Goal: Browse casually: Explore the website without a specific task or goal

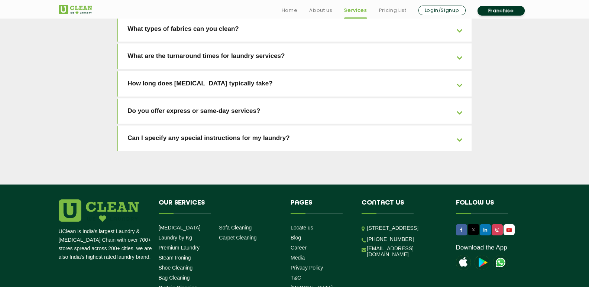
scroll to position [1679, 0]
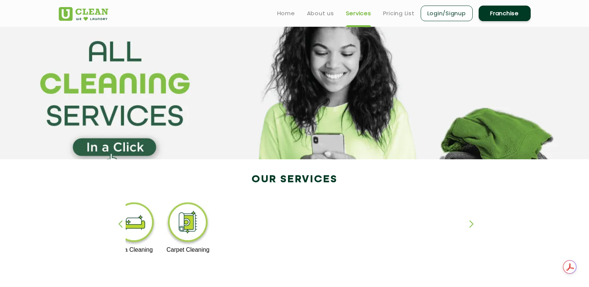
scroll to position [0, 0]
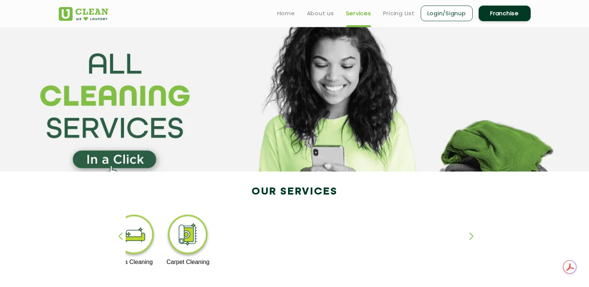
click at [120, 235] on div "button" at bounding box center [123, 243] width 11 height 20
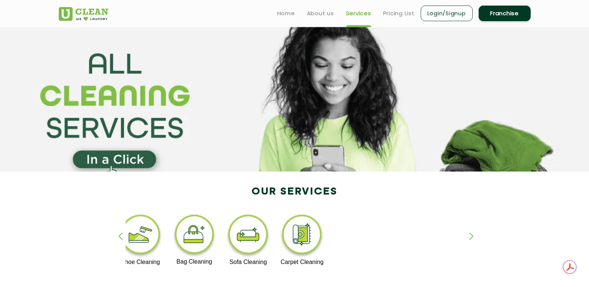
click at [120, 235] on div "button" at bounding box center [123, 243] width 11 height 20
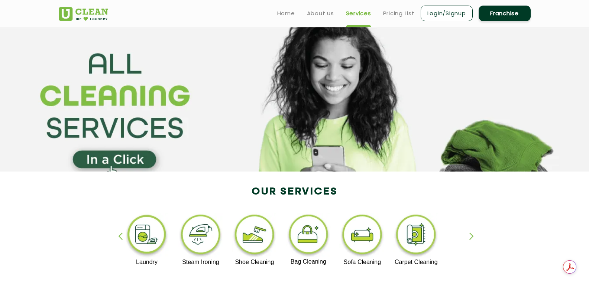
click at [120, 235] on div "button" at bounding box center [123, 243] width 11 height 20
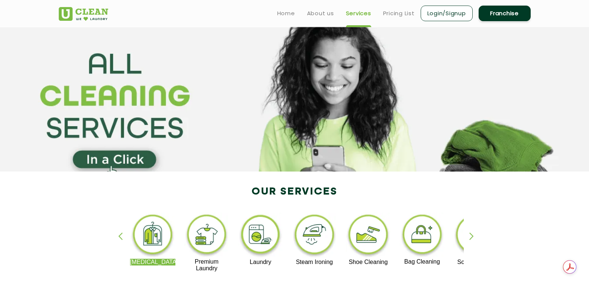
click at [120, 235] on div "button" at bounding box center [123, 243] width 11 height 20
click at [470, 235] on div "button" at bounding box center [474, 243] width 11 height 20
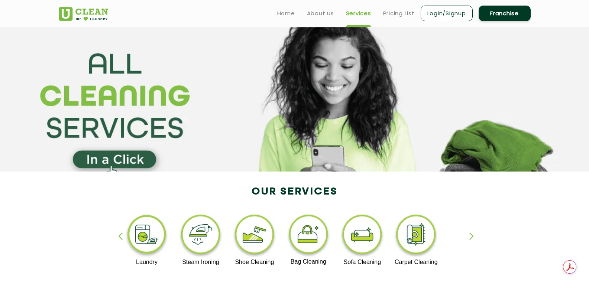
click at [470, 235] on div "button" at bounding box center [474, 243] width 11 height 20
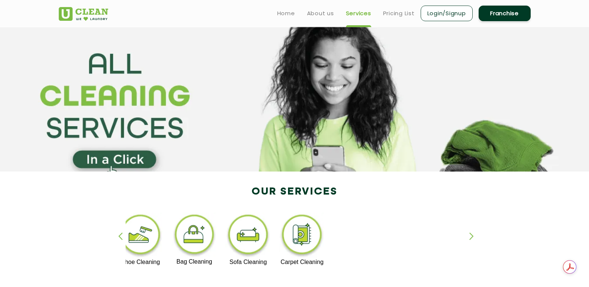
click at [470, 235] on div "button" at bounding box center [474, 243] width 11 height 20
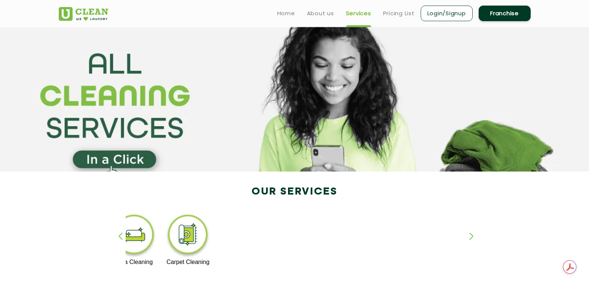
click at [120, 236] on div "button" at bounding box center [123, 243] width 11 height 20
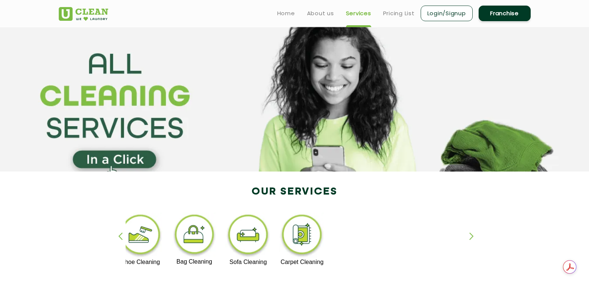
click at [120, 236] on div "button" at bounding box center [123, 243] width 11 height 20
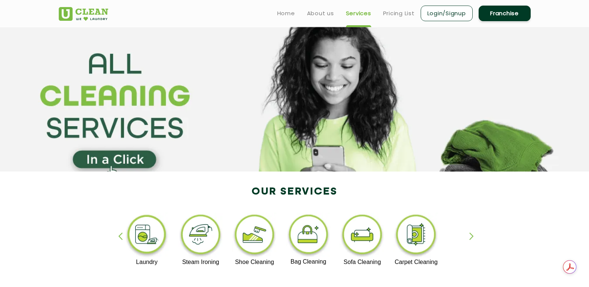
click at [120, 236] on div "button" at bounding box center [123, 243] width 11 height 20
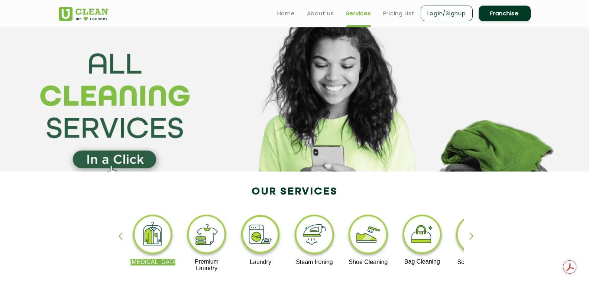
click at [120, 236] on div "button" at bounding box center [123, 243] width 11 height 20
